Goal: Transaction & Acquisition: Purchase product/service

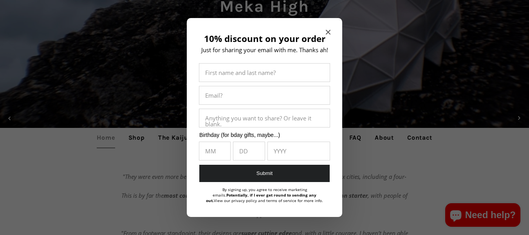
scroll to position [90, 0]
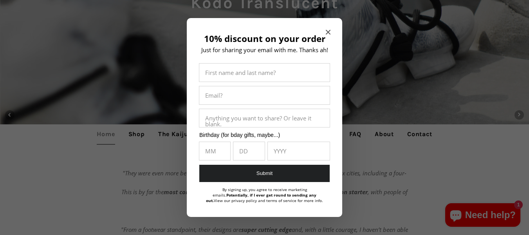
click at [328, 32] on icon "Close modal" at bounding box center [328, 32] width 5 height 5
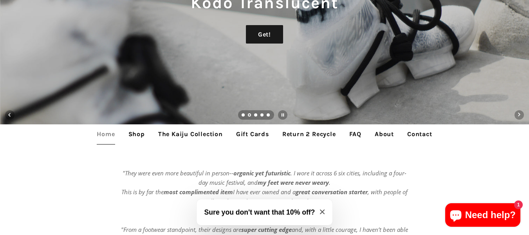
click at [133, 135] on link "Shop" at bounding box center [137, 134] width 28 height 20
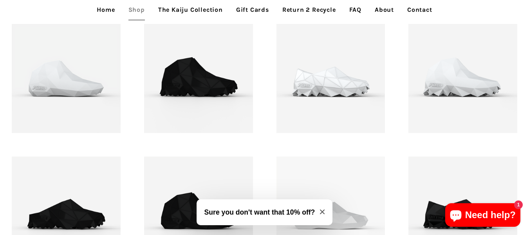
scroll to position [766, 0]
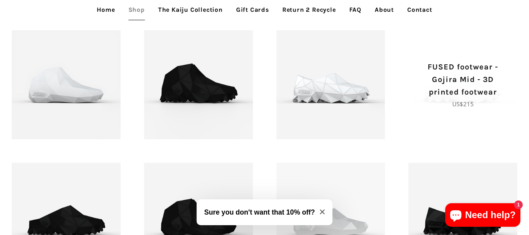
click at [450, 83] on p "FUSED footwear - Gojira Mid - 3D printed footwear" at bounding box center [462, 80] width 81 height 38
